Goal: Book appointment/travel/reservation

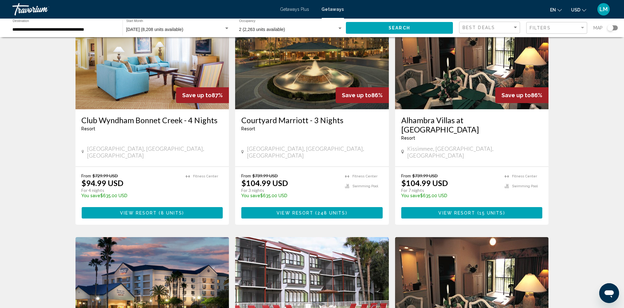
scroll to position [498, 0]
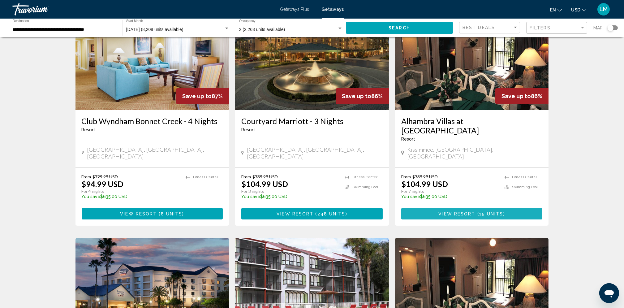
click at [453, 211] on span "View Resort" at bounding box center [457, 213] width 37 height 5
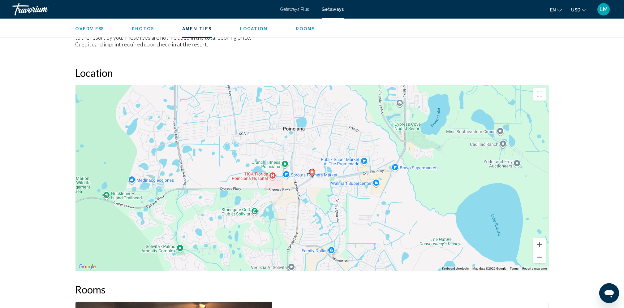
scroll to position [909, 0]
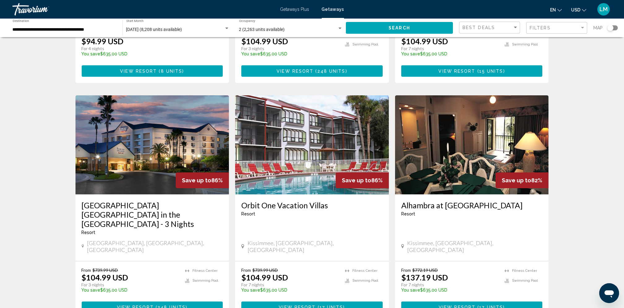
scroll to position [651, 0]
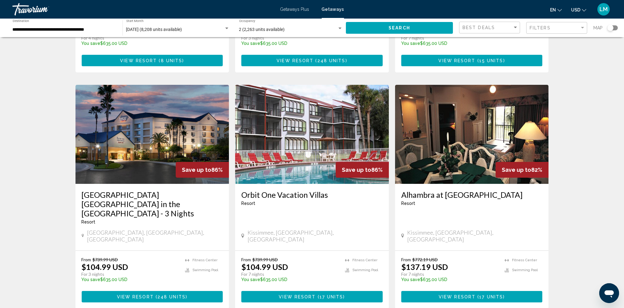
click at [301, 294] on span "View Resort" at bounding box center [297, 296] width 37 height 5
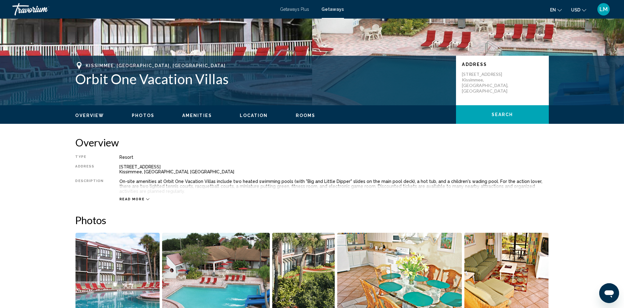
scroll to position [91, 0]
